Goal: Information Seeking & Learning: Find contact information

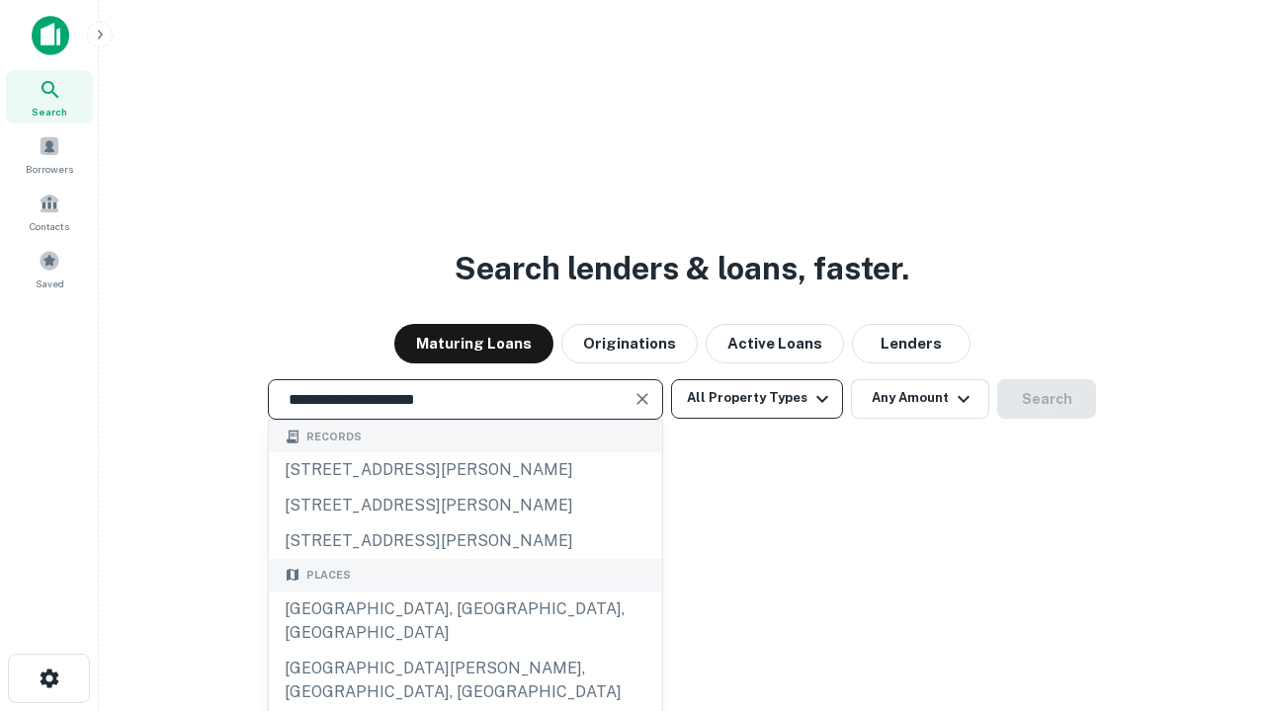
click at [464, 651] on div "Santa Monica, CA, USA" at bounding box center [465, 621] width 393 height 59
click at [757, 398] on button "All Property Types" at bounding box center [757, 399] width 172 height 40
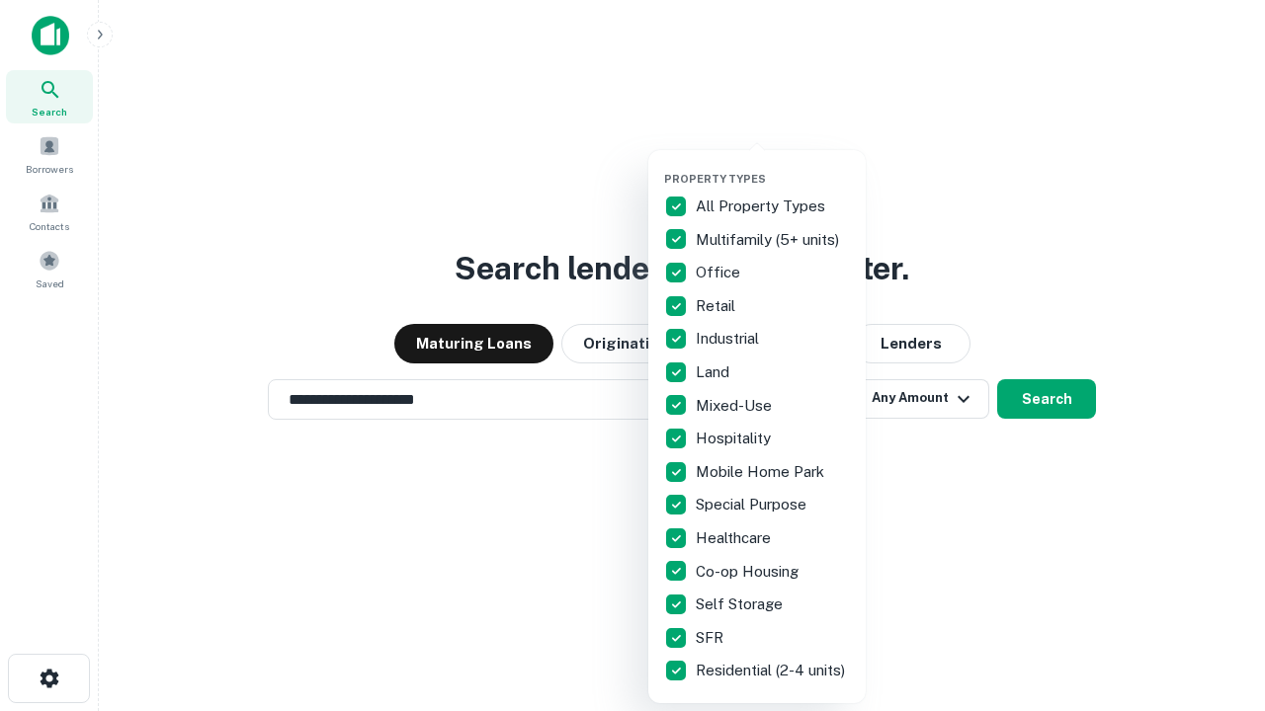
type input "**********"
click at [773, 166] on button "button" at bounding box center [772, 166] width 217 height 1
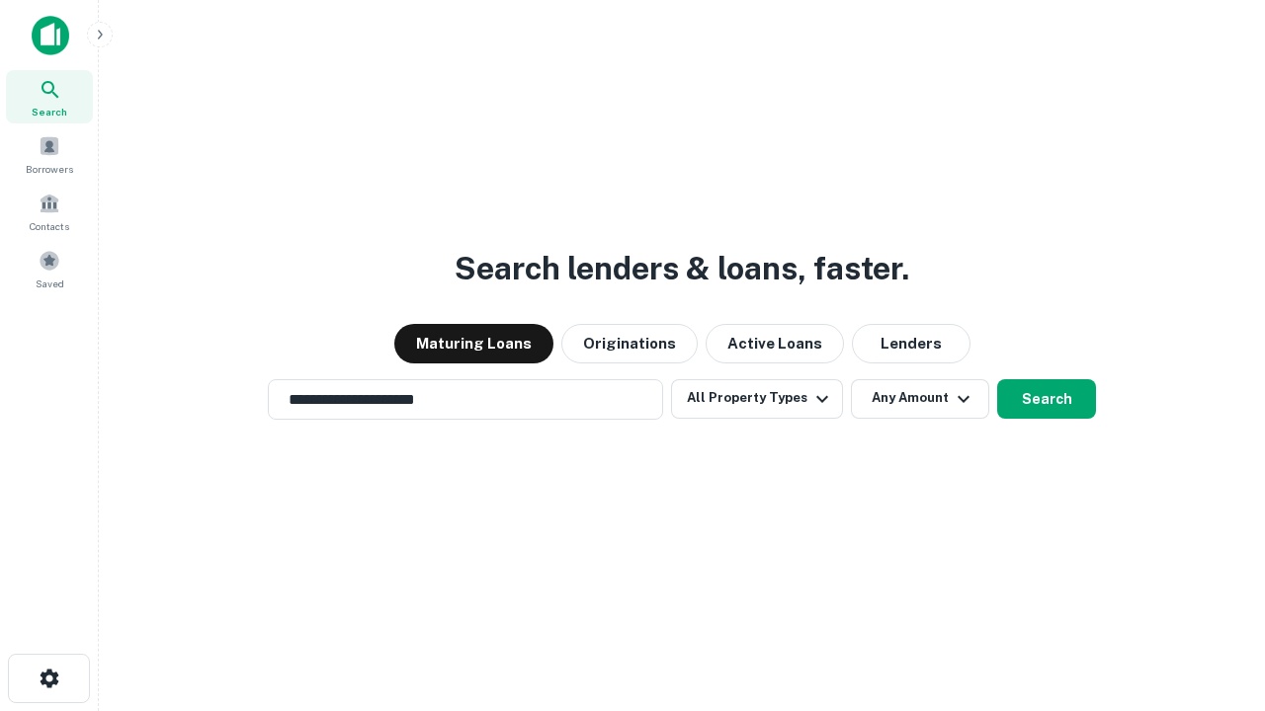
scroll to position [12, 238]
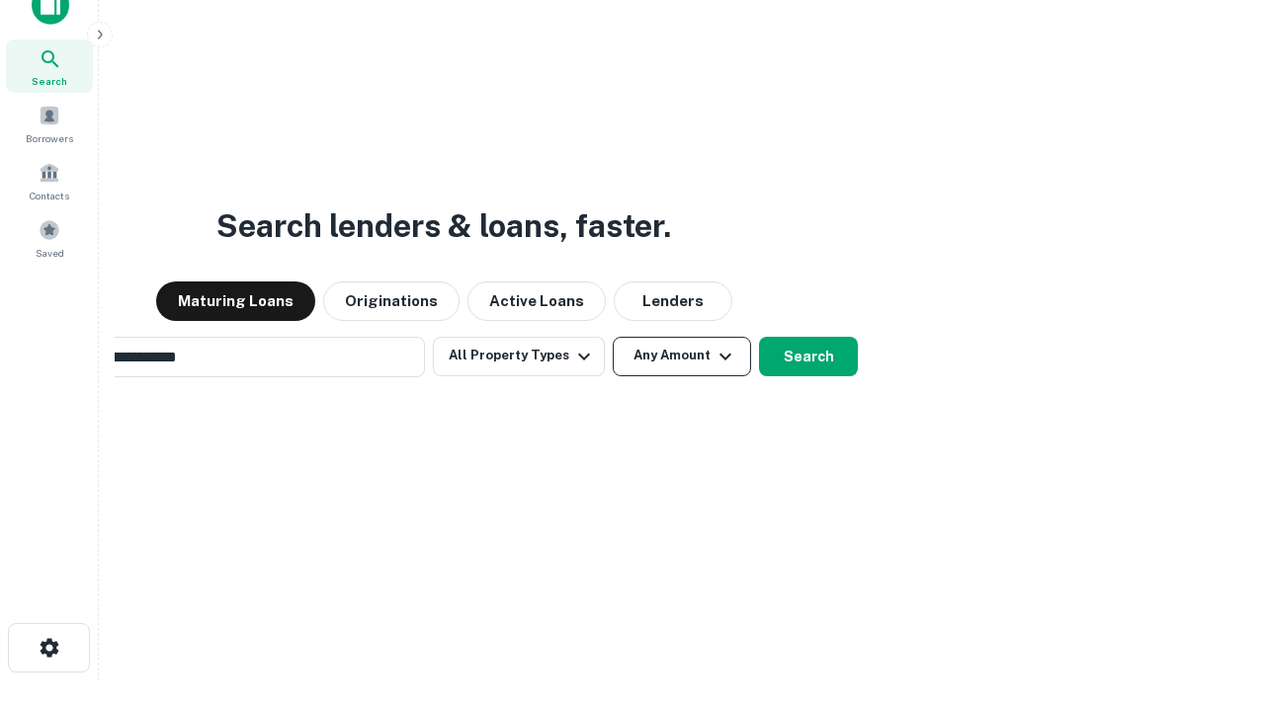
click at [613, 337] on button "Any Amount" at bounding box center [682, 357] width 138 height 40
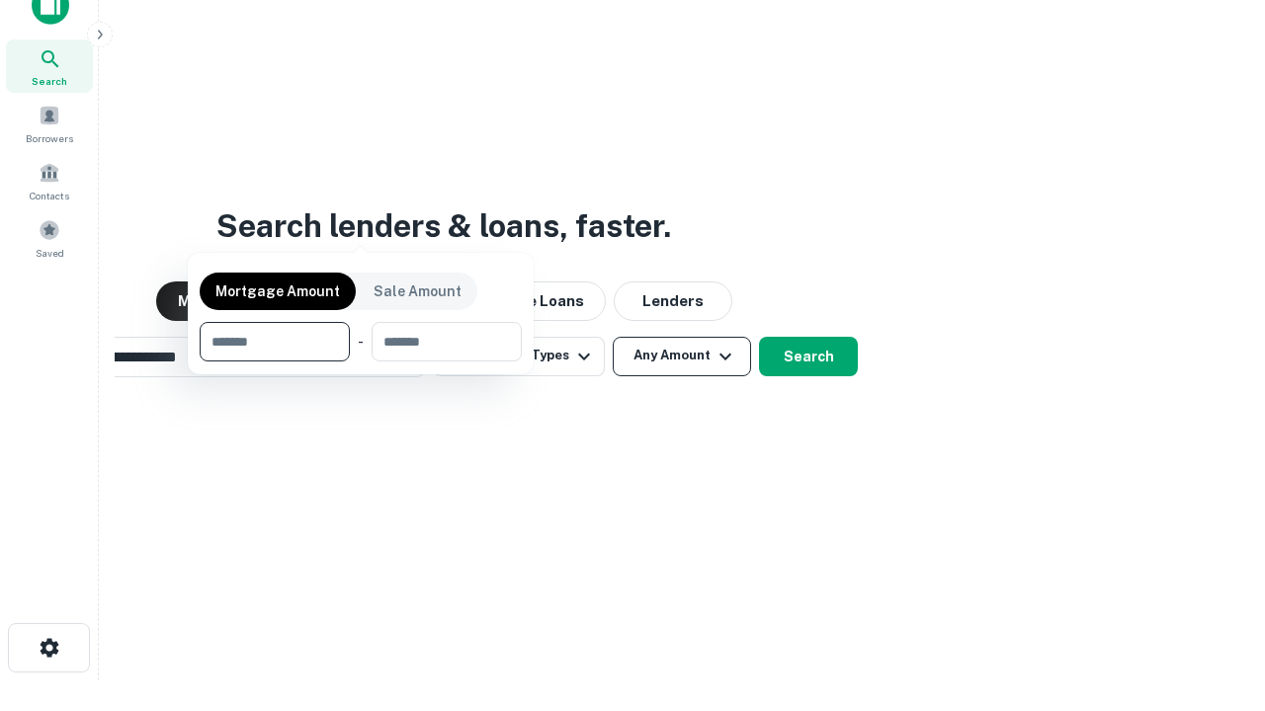
scroll to position [142, 559]
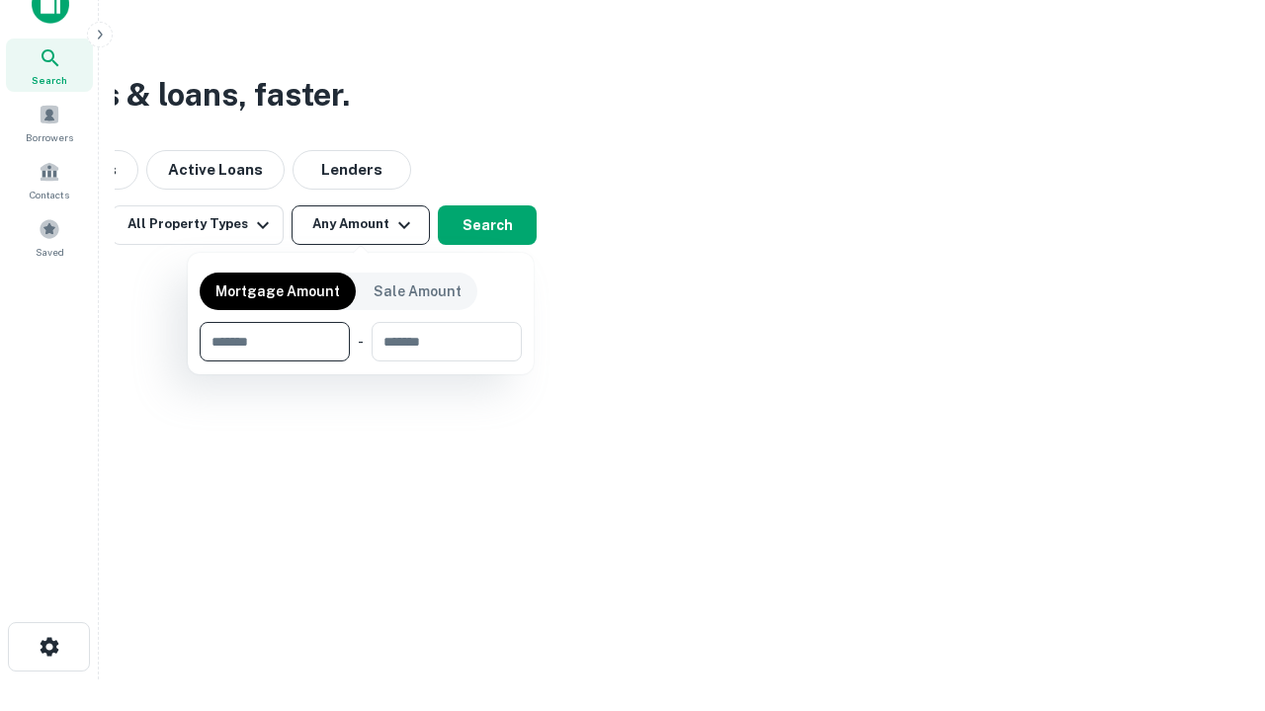
type input "*******"
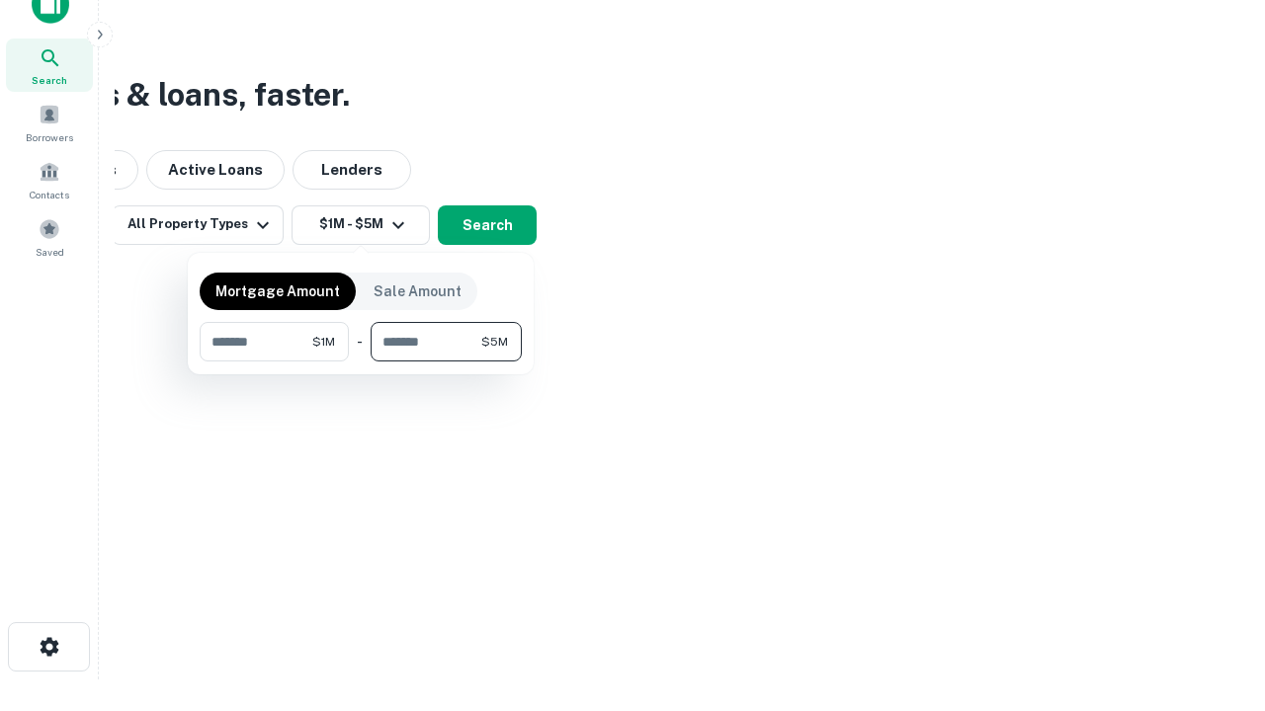
type input "*******"
click at [361, 362] on button "button" at bounding box center [361, 362] width 322 height 1
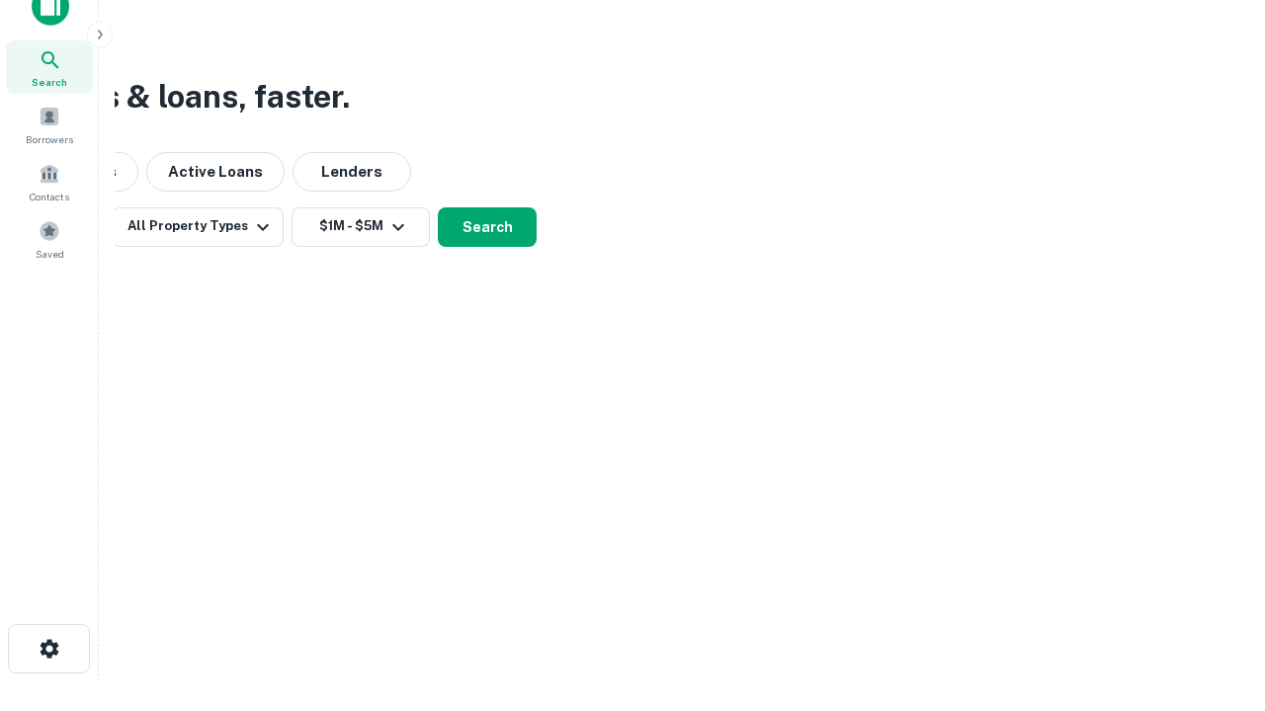
scroll to position [12, 365]
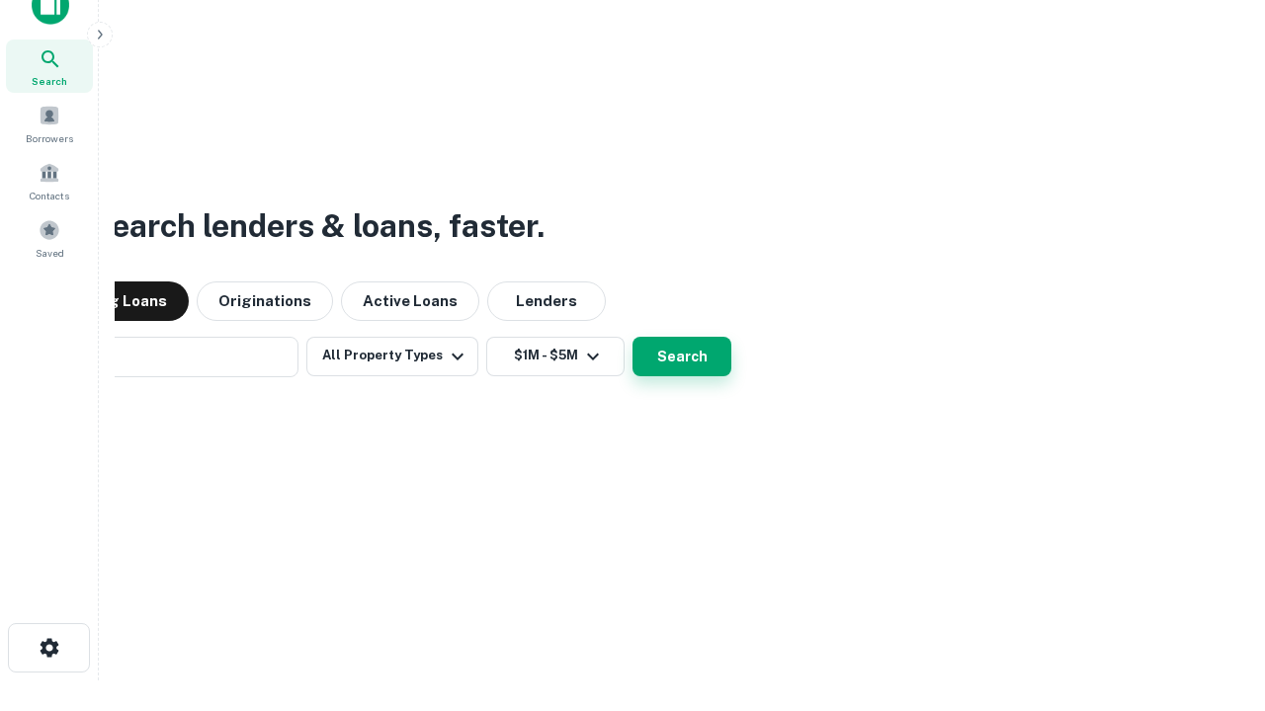
click at [632, 337] on button "Search" at bounding box center [681, 357] width 99 height 40
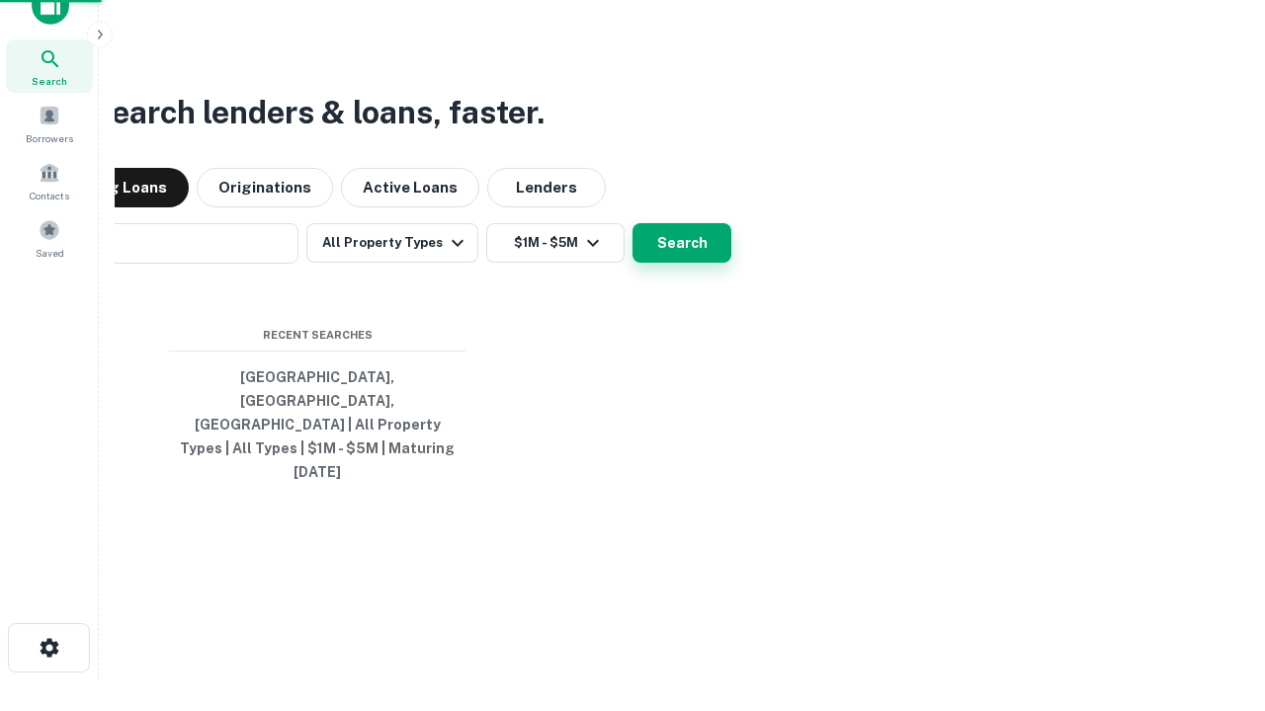
scroll to position [52, 559]
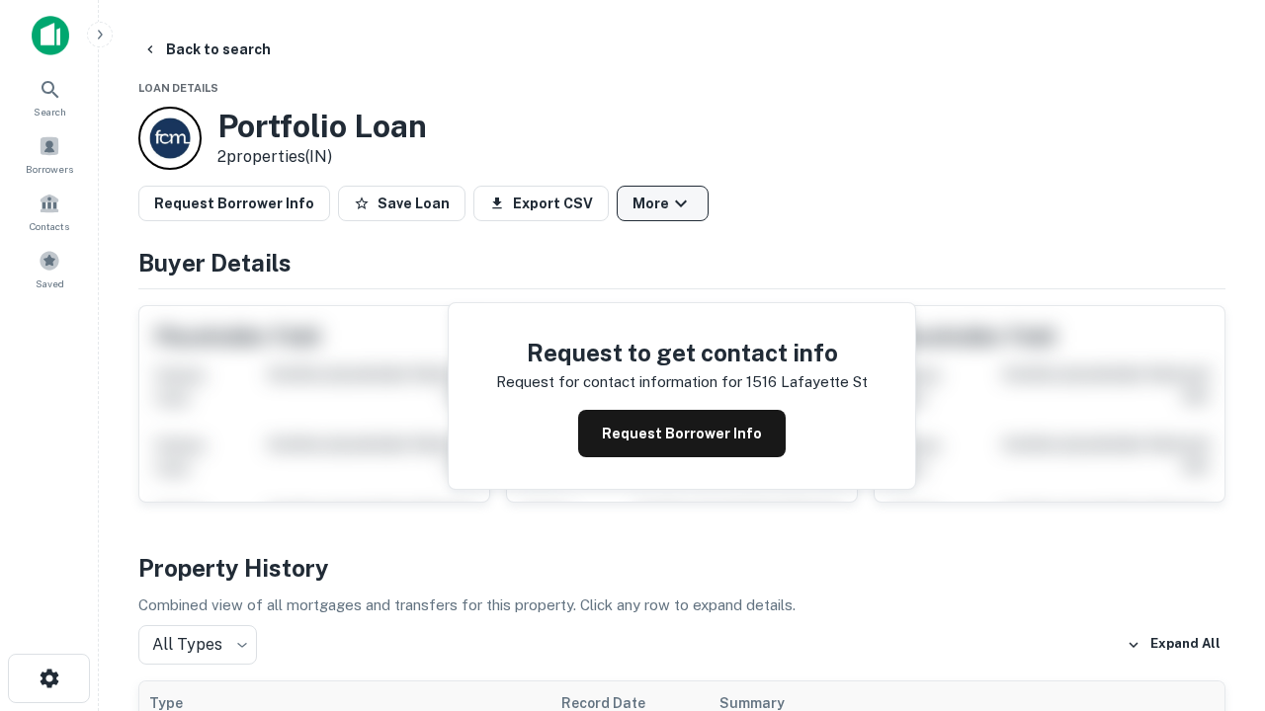
click at [662, 204] on button "More" at bounding box center [662, 204] width 92 height 36
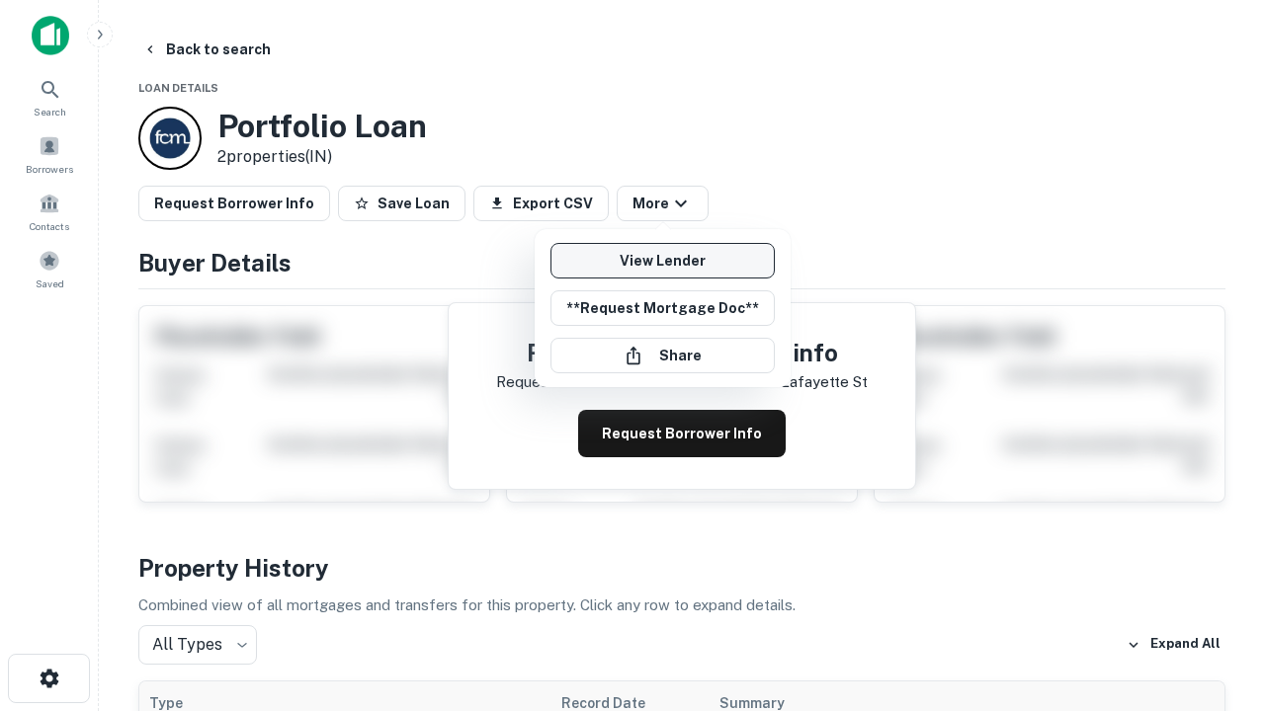
click at [662, 261] on link "View Lender" at bounding box center [662, 261] width 224 height 36
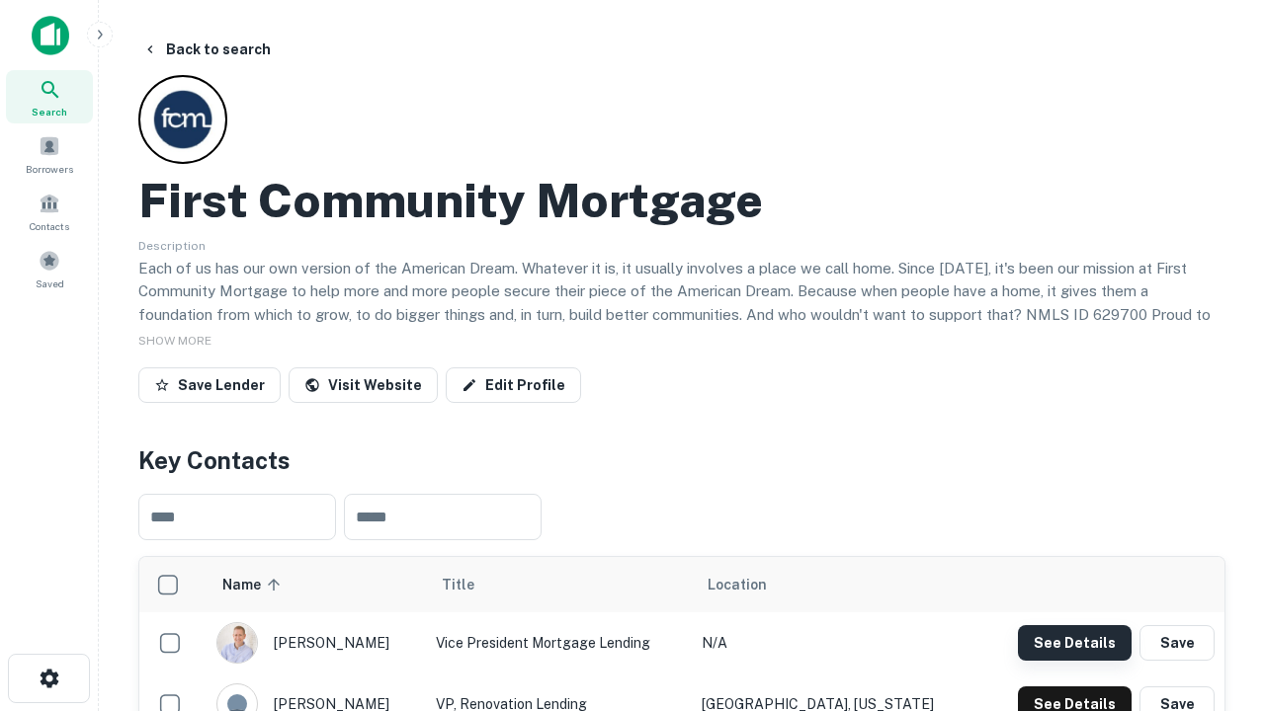
click at [1074, 642] on button "See Details" at bounding box center [1075, 643] width 114 height 36
click at [48, 679] on icon "button" at bounding box center [50, 679] width 24 height 24
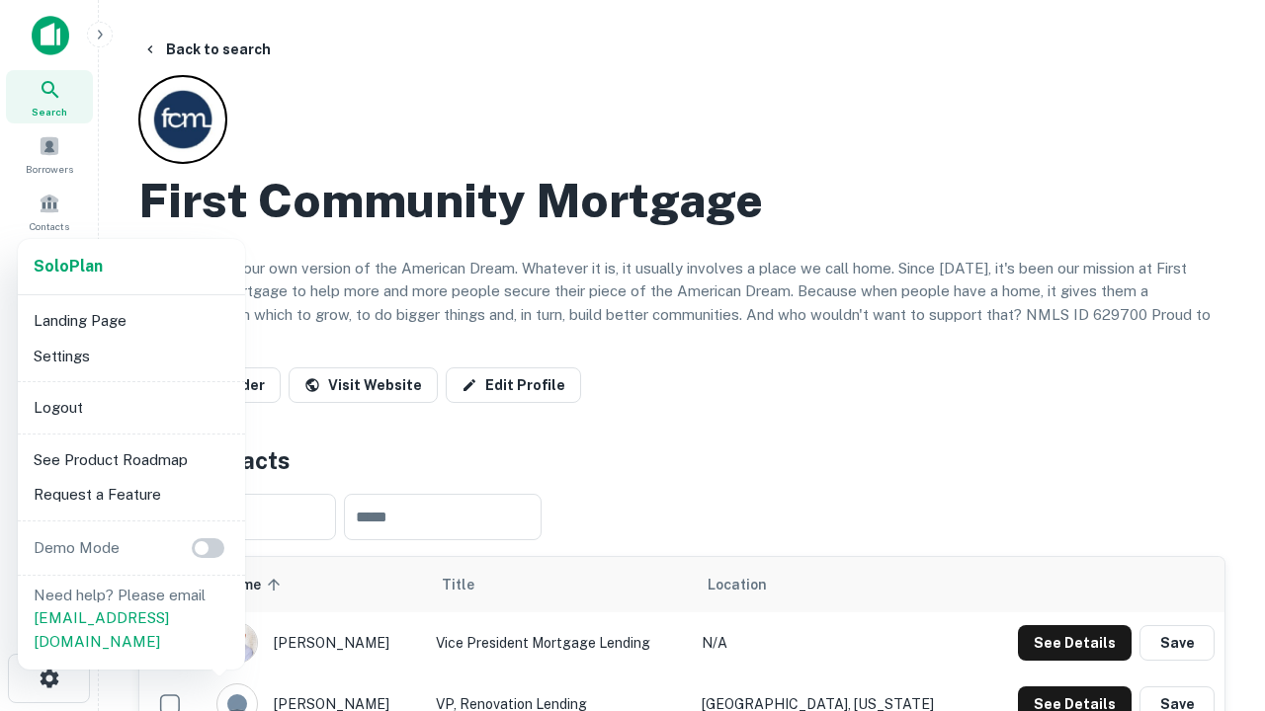
click at [130, 407] on li "Logout" at bounding box center [131, 408] width 211 height 36
